Goal: Transaction & Acquisition: Purchase product/service

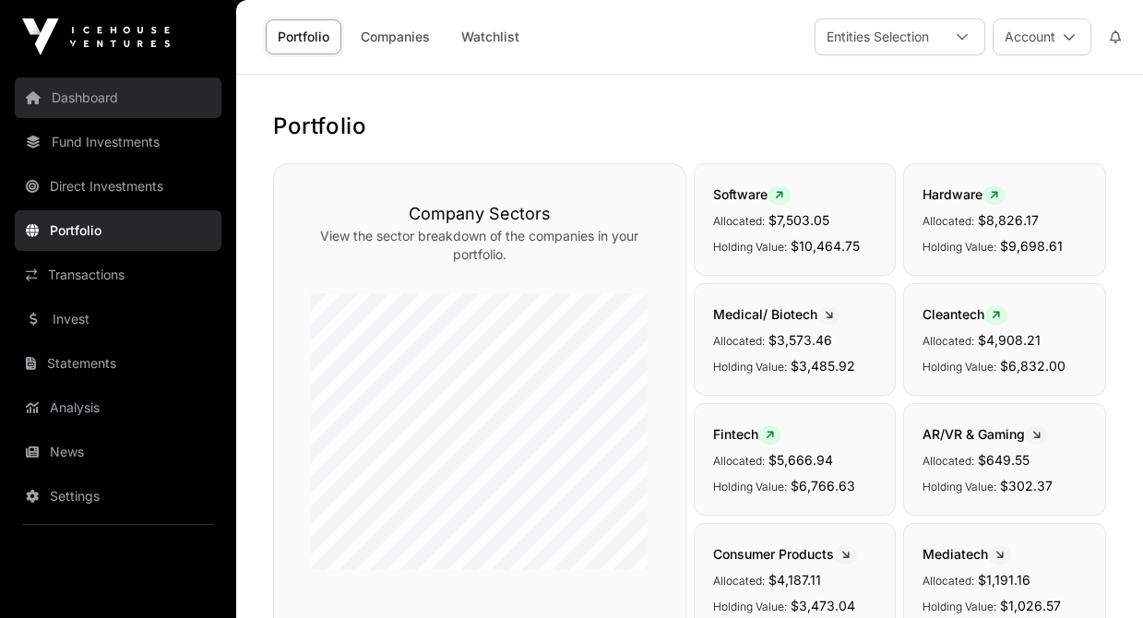
click at [89, 94] on link "Dashboard" at bounding box center [118, 97] width 207 height 41
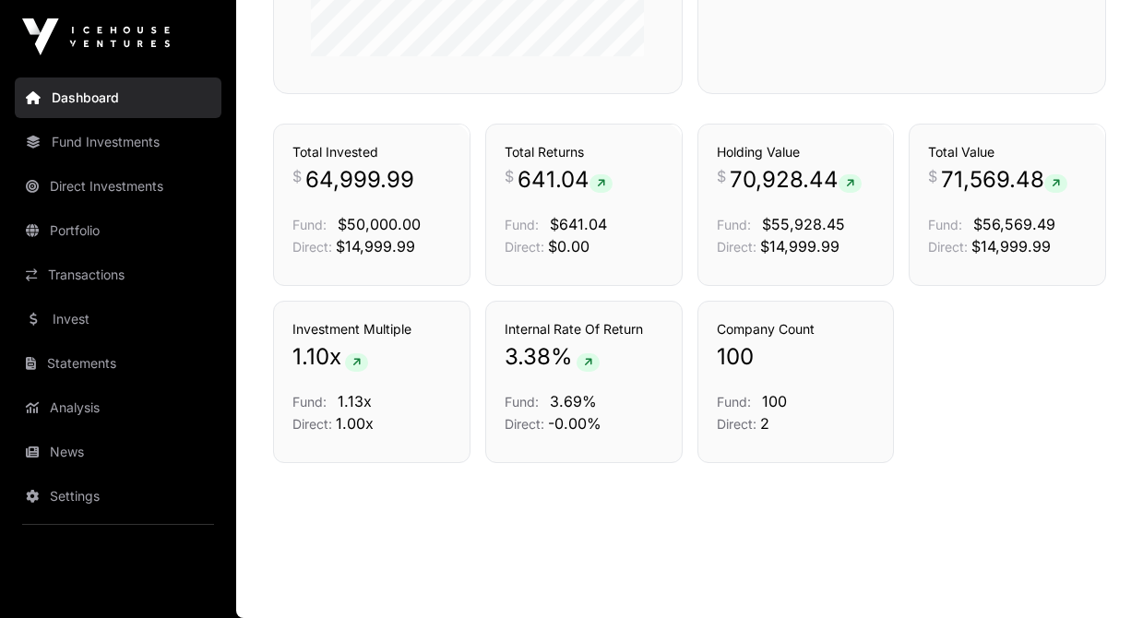
scroll to position [1197, 0]
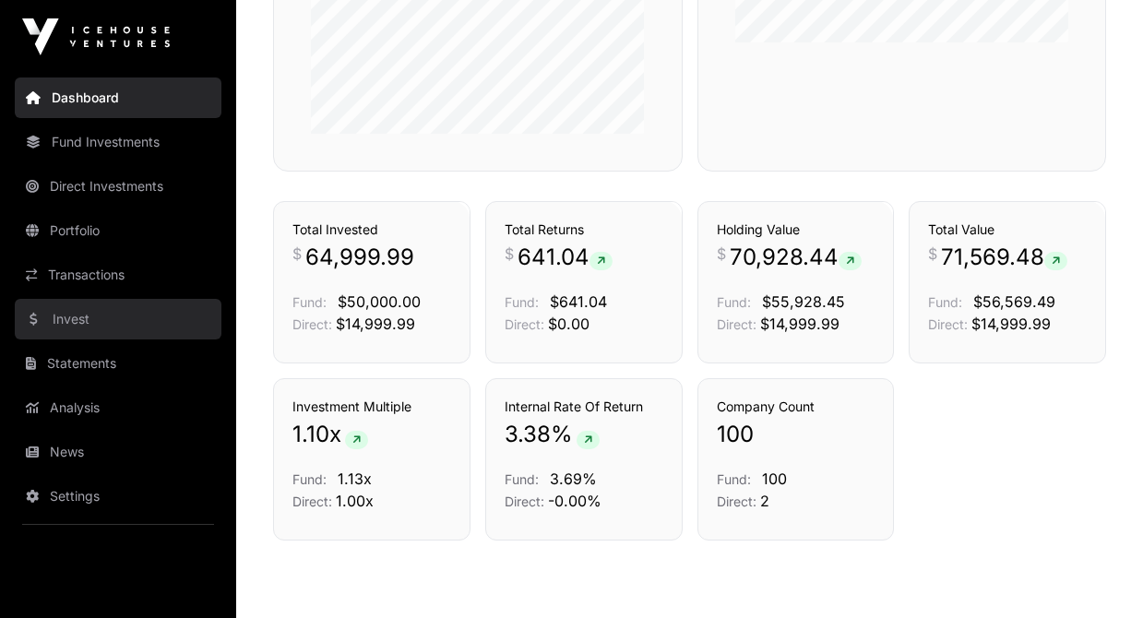
click at [77, 323] on link "Invest" at bounding box center [118, 319] width 207 height 41
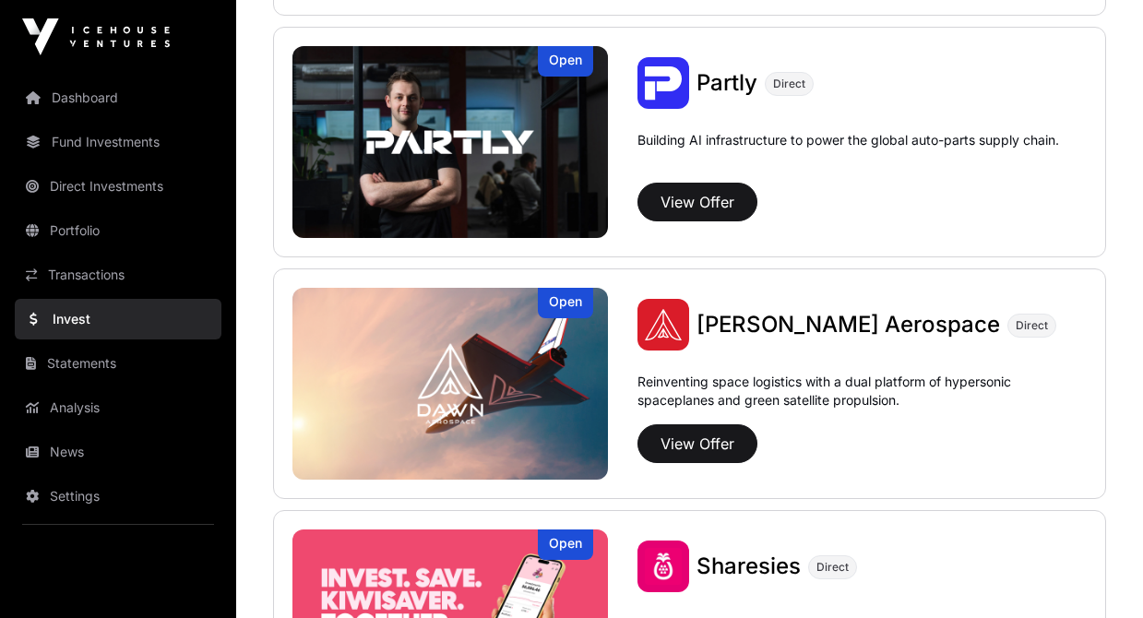
scroll to position [1905, 0]
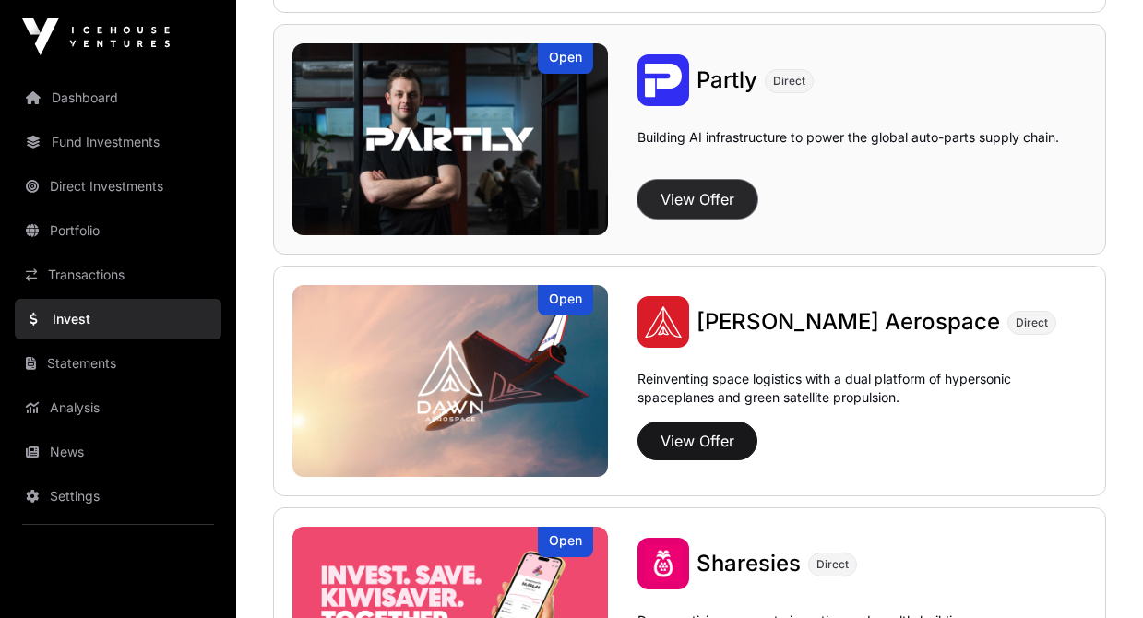
click at [701, 208] on button "View Offer" at bounding box center [697, 199] width 120 height 39
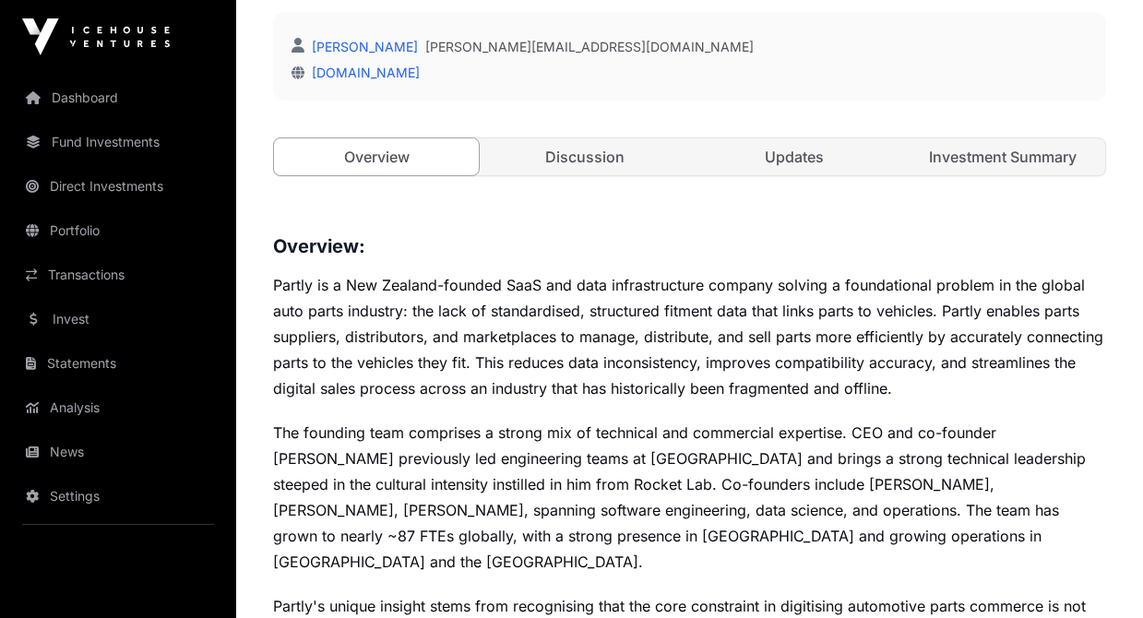
scroll to position [695, 0]
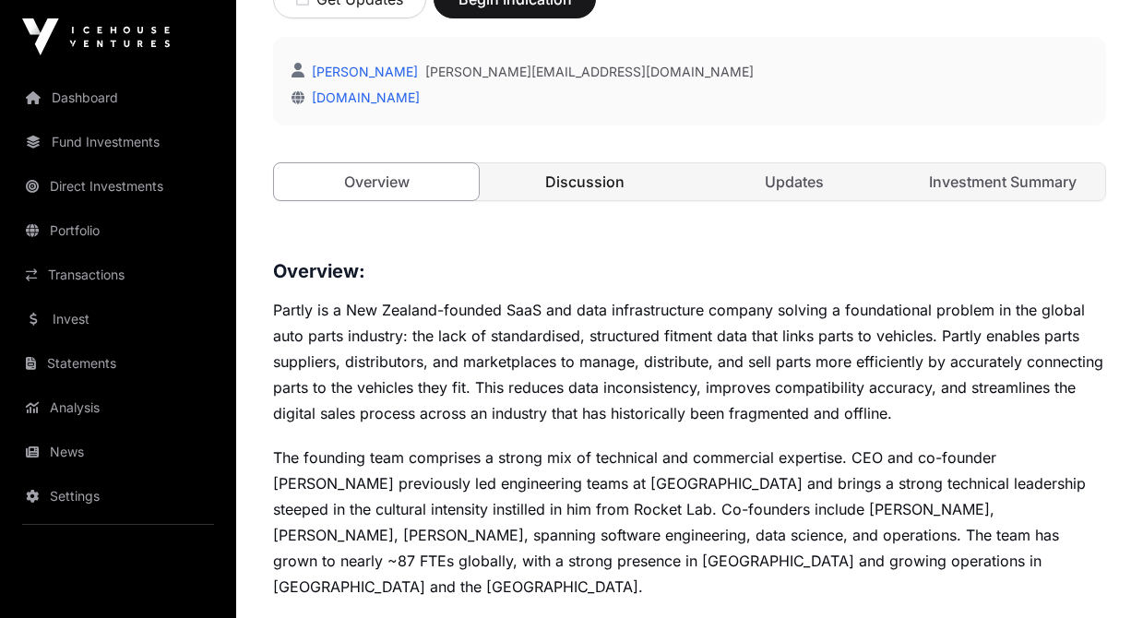
click at [609, 174] on link "Discussion" at bounding box center [584, 181] width 205 height 37
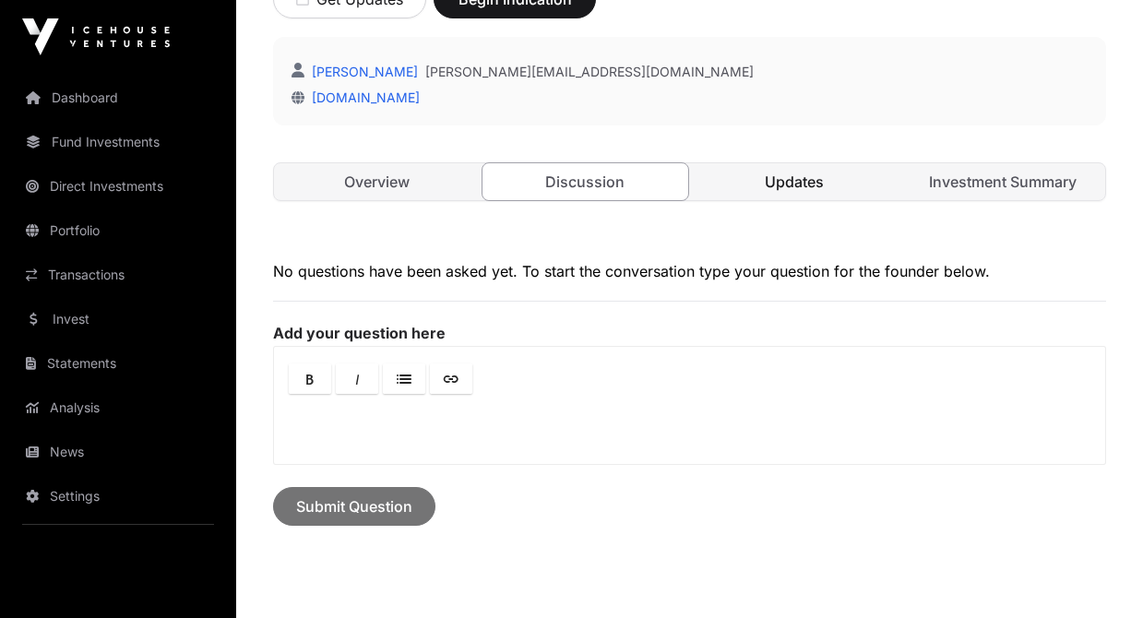
click at [813, 185] on link "Updates" at bounding box center [794, 181] width 205 height 37
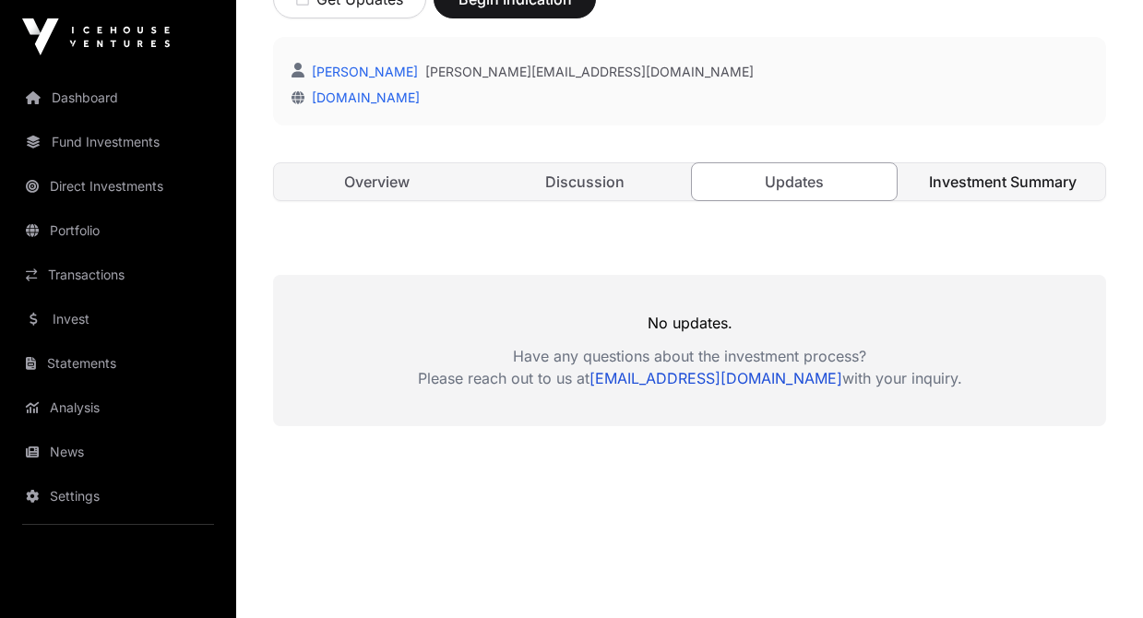
click at [961, 191] on link "Investment Summary" at bounding box center [1002, 181] width 205 height 37
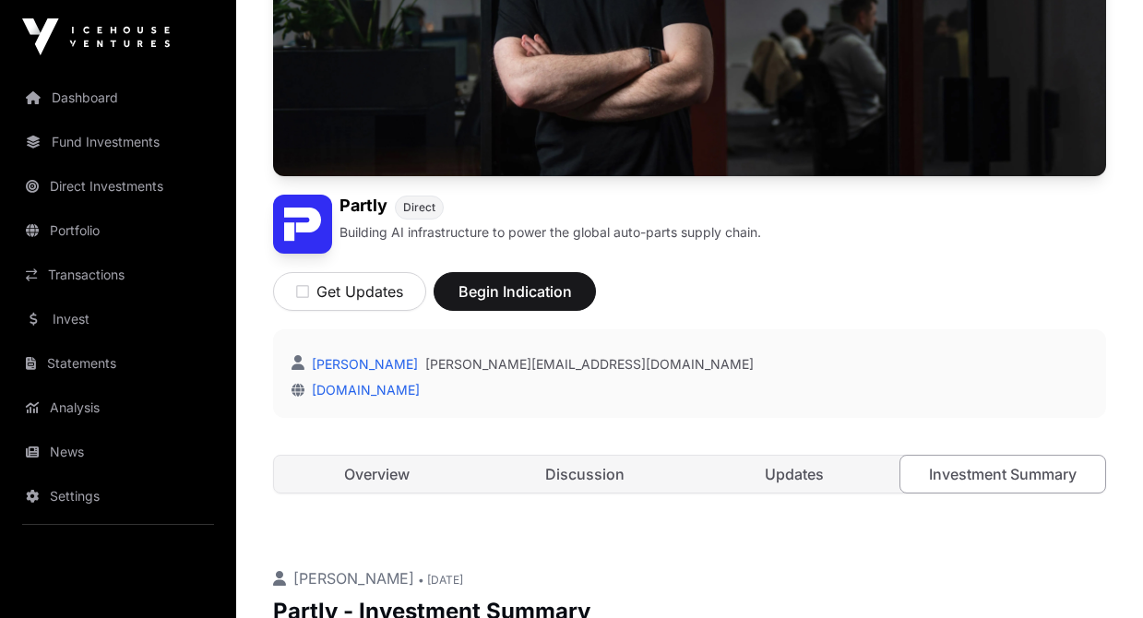
scroll to position [398, 0]
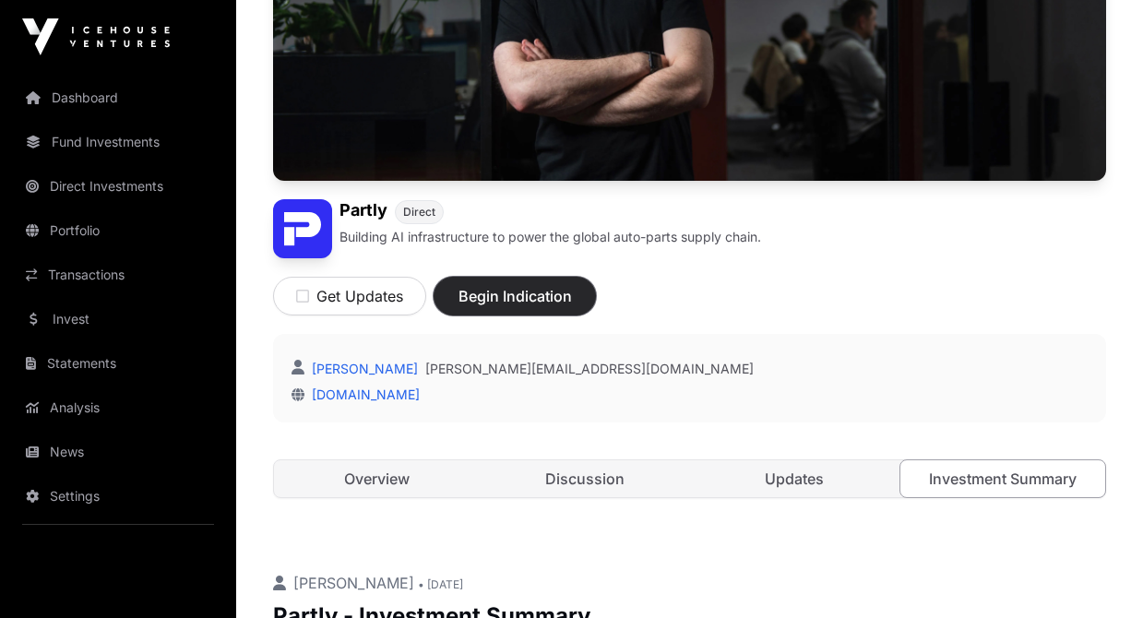
click at [548, 298] on span "Begin Indication" at bounding box center [515, 296] width 116 height 22
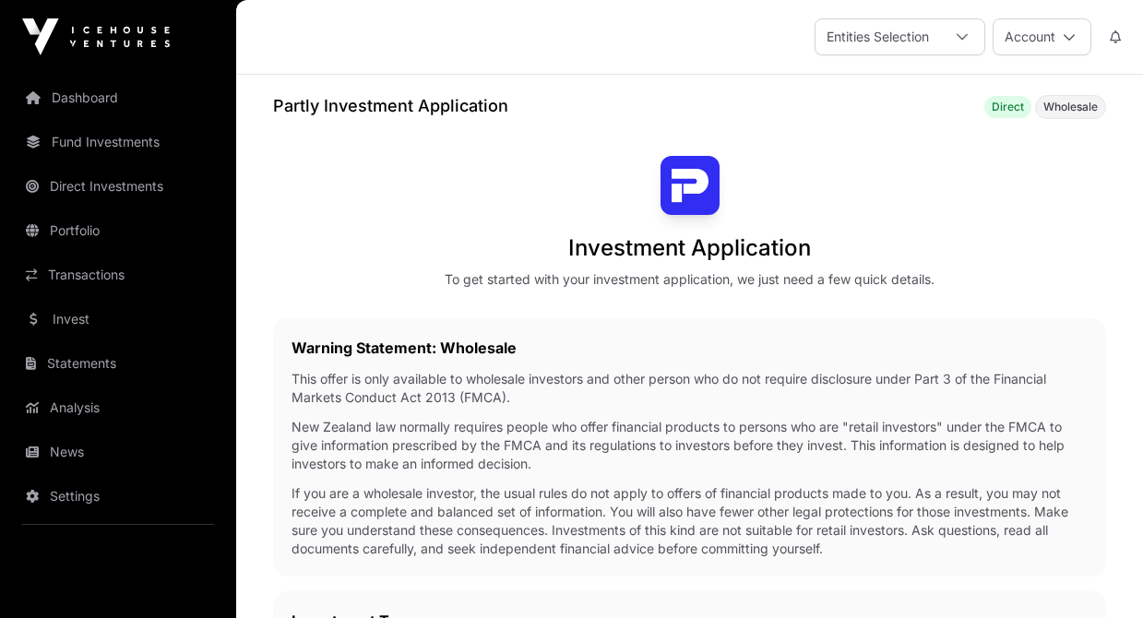
scroll to position [398, 0]
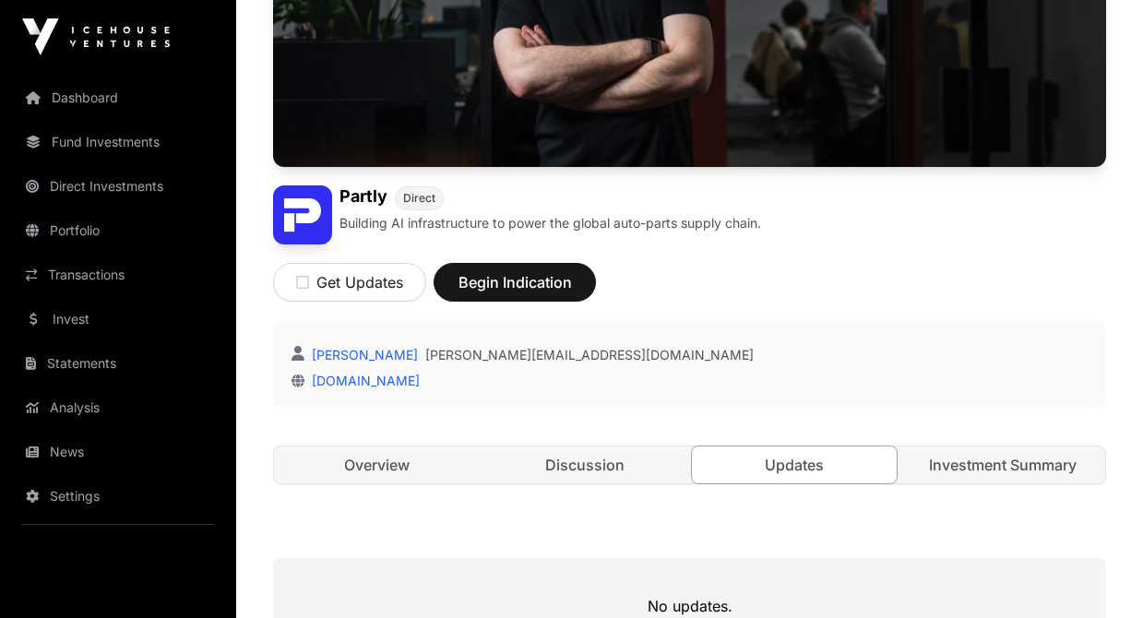
scroll to position [413, 0]
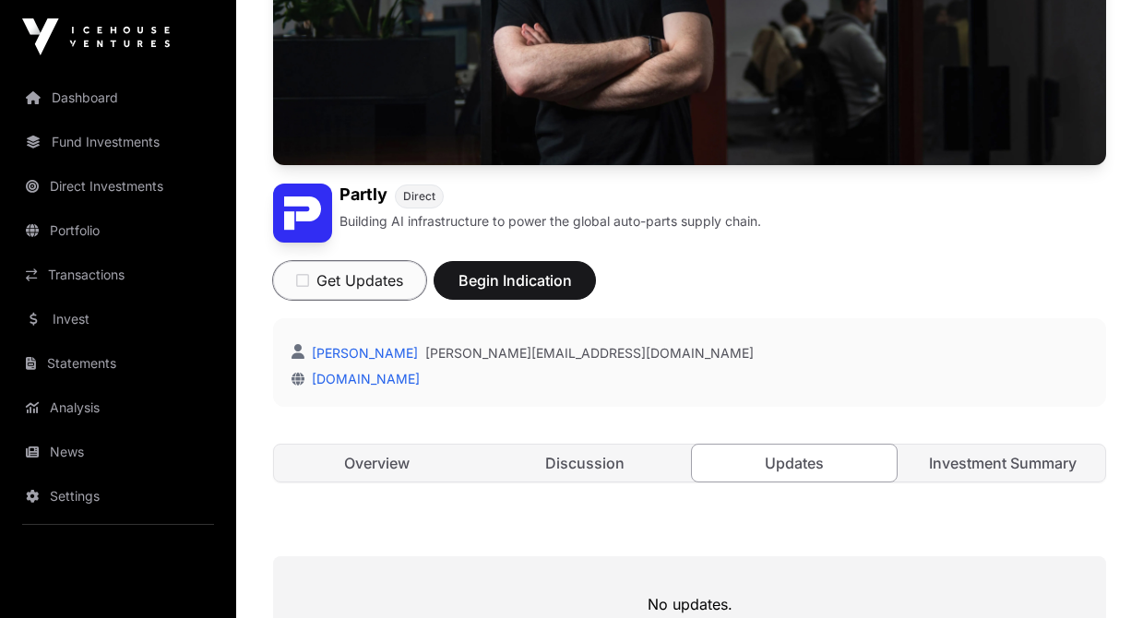
click at [303, 279] on icon "button" at bounding box center [302, 280] width 13 height 15
click at [353, 377] on link "[DOMAIN_NAME]" at bounding box center [361, 379] width 115 height 16
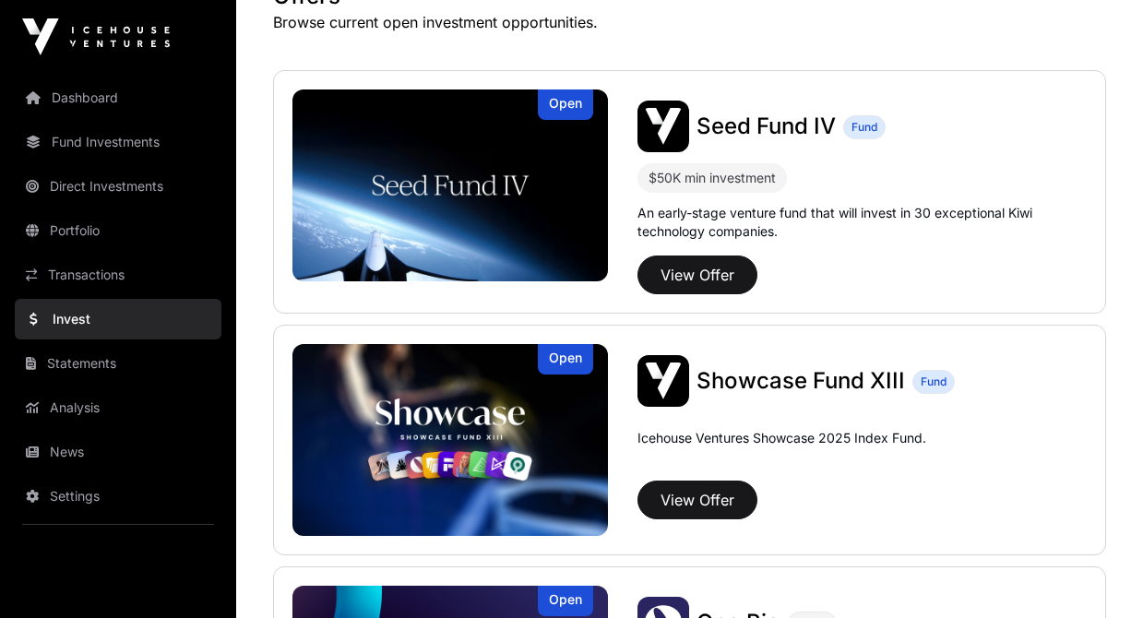
scroll to position [268, 0]
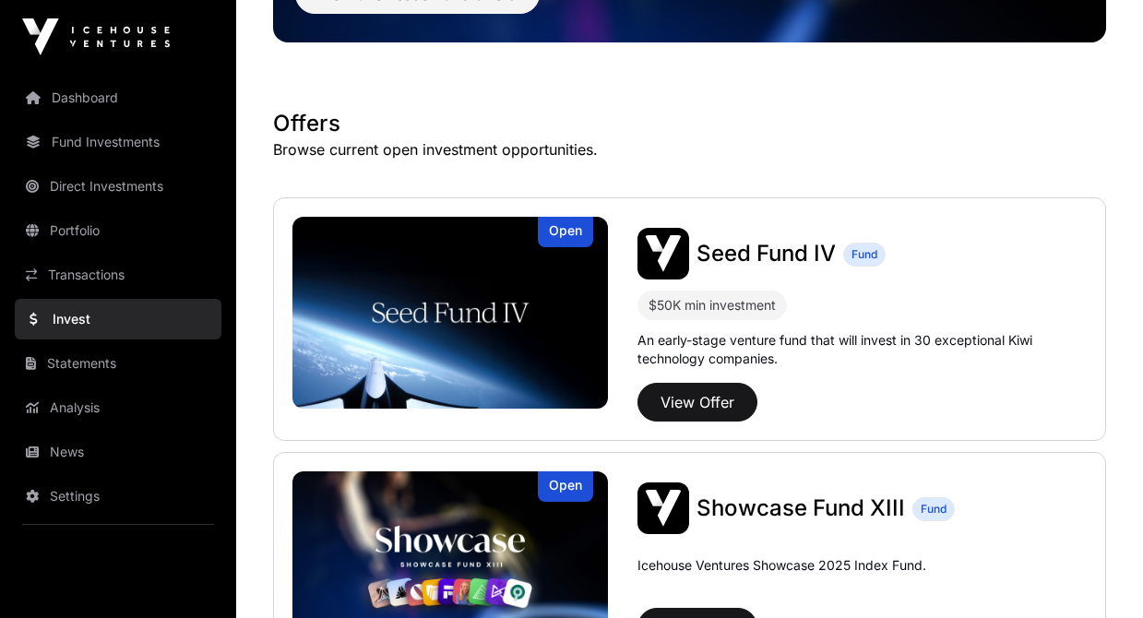
click at [692, 406] on button "View Offer" at bounding box center [697, 402] width 120 height 39
